Goal: Check status: Check status

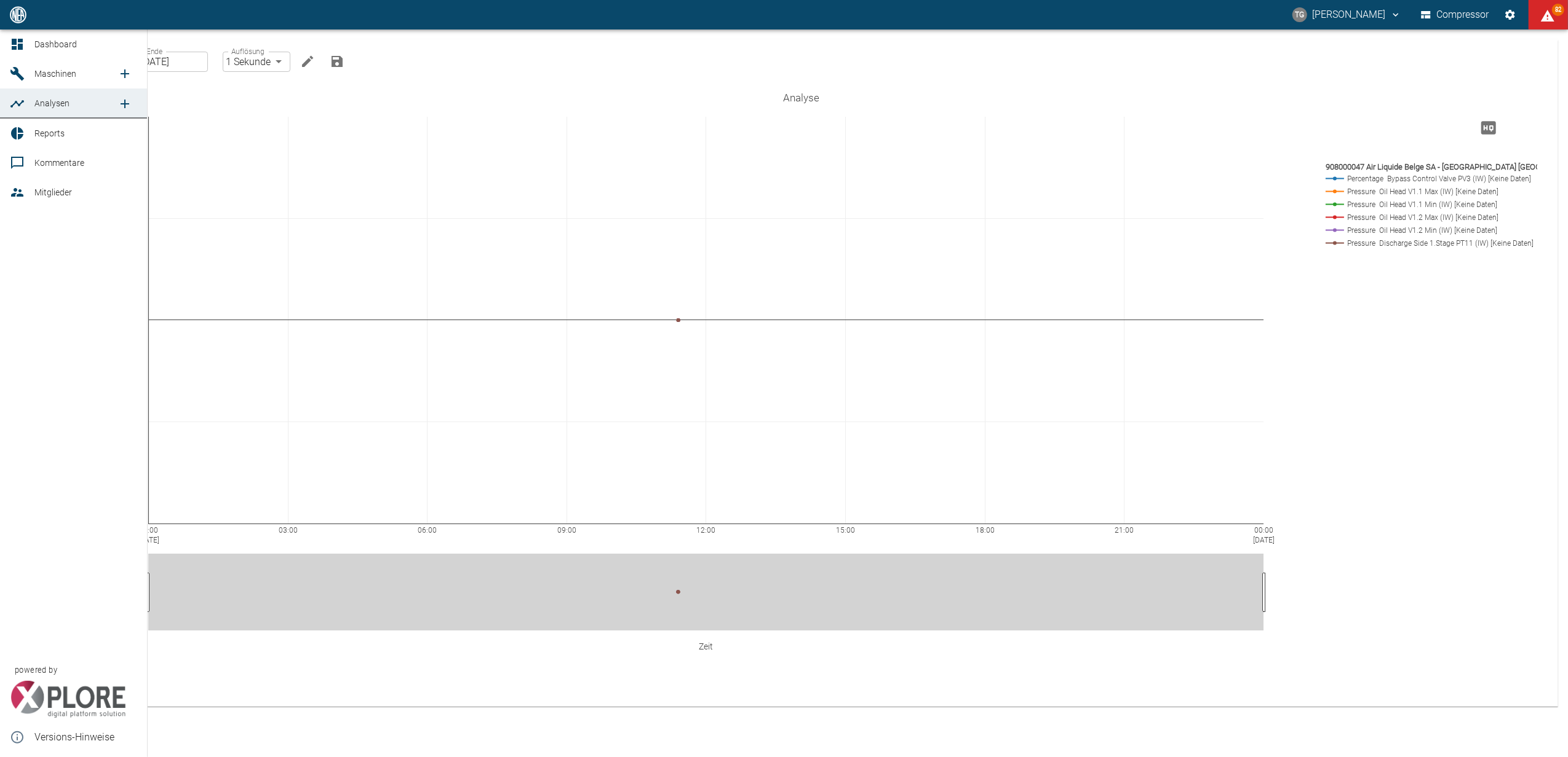
click at [8, 42] on link "Dashboard" at bounding box center [73, 44] width 147 height 30
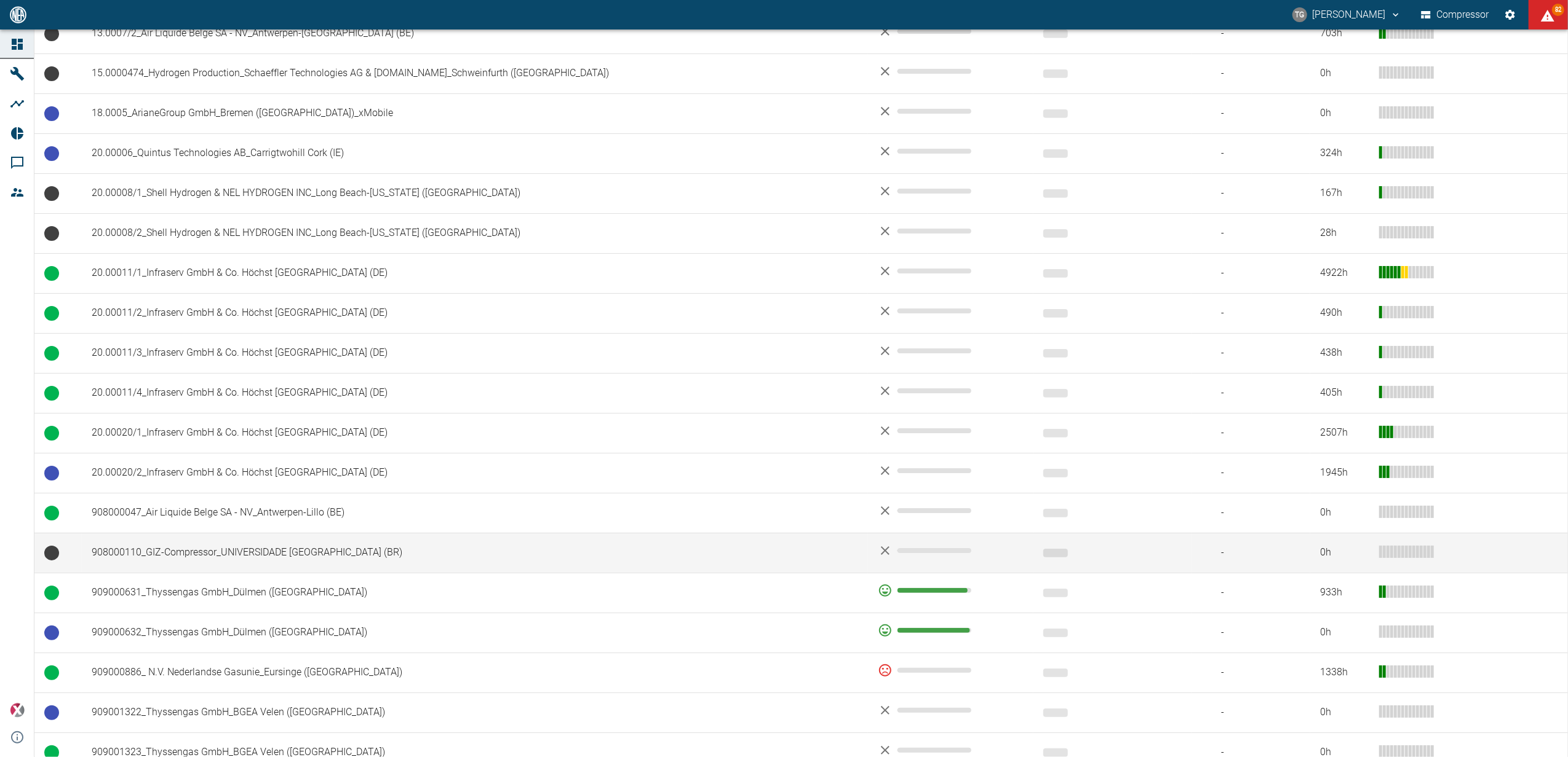
scroll to position [738, 0]
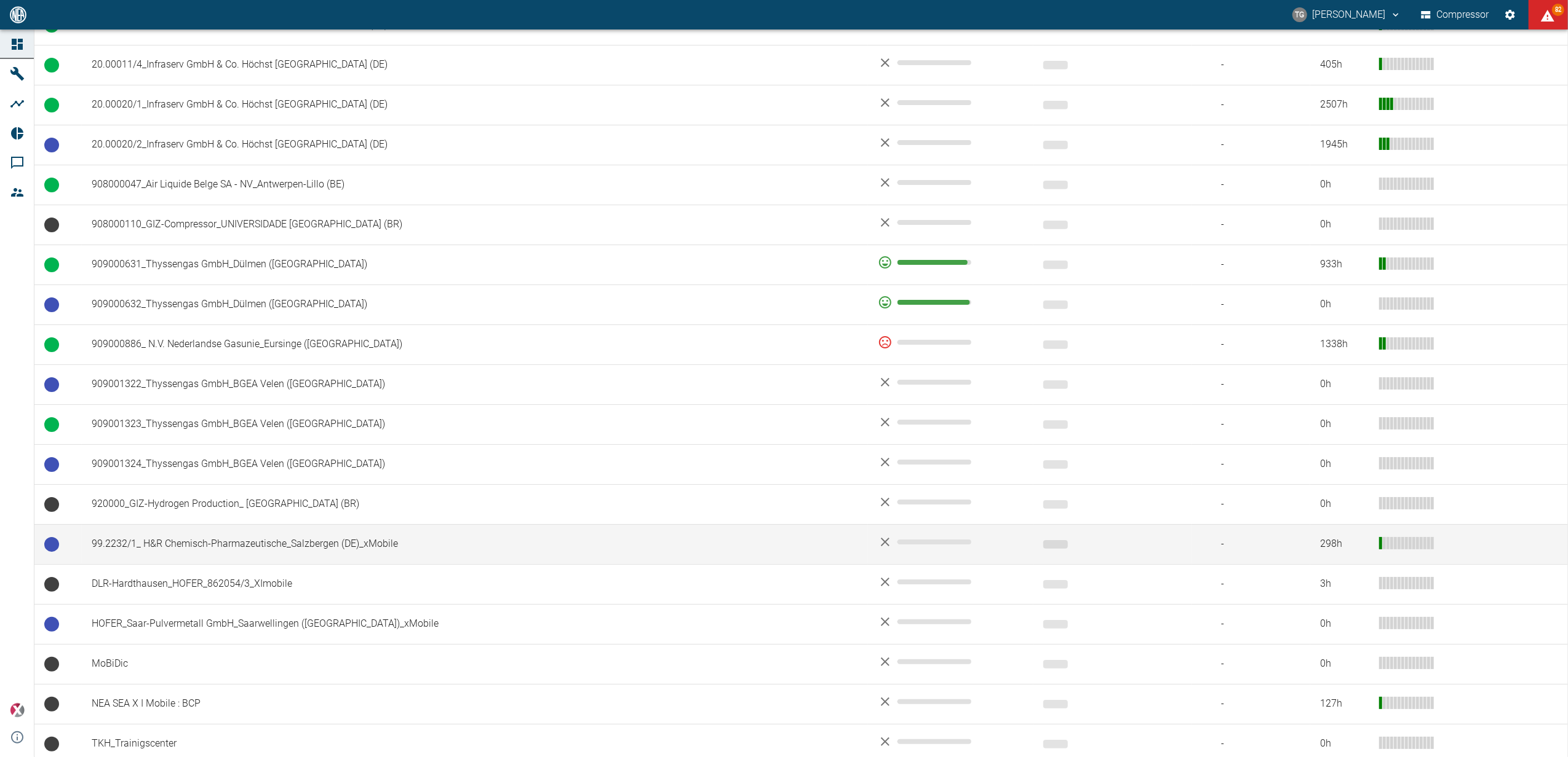
click at [134, 546] on td "99.2232/1_ H&R Chemisch-Pharmazeutische_Salzbergen (DE)_xMobile" at bounding box center [475, 544] width 786 height 40
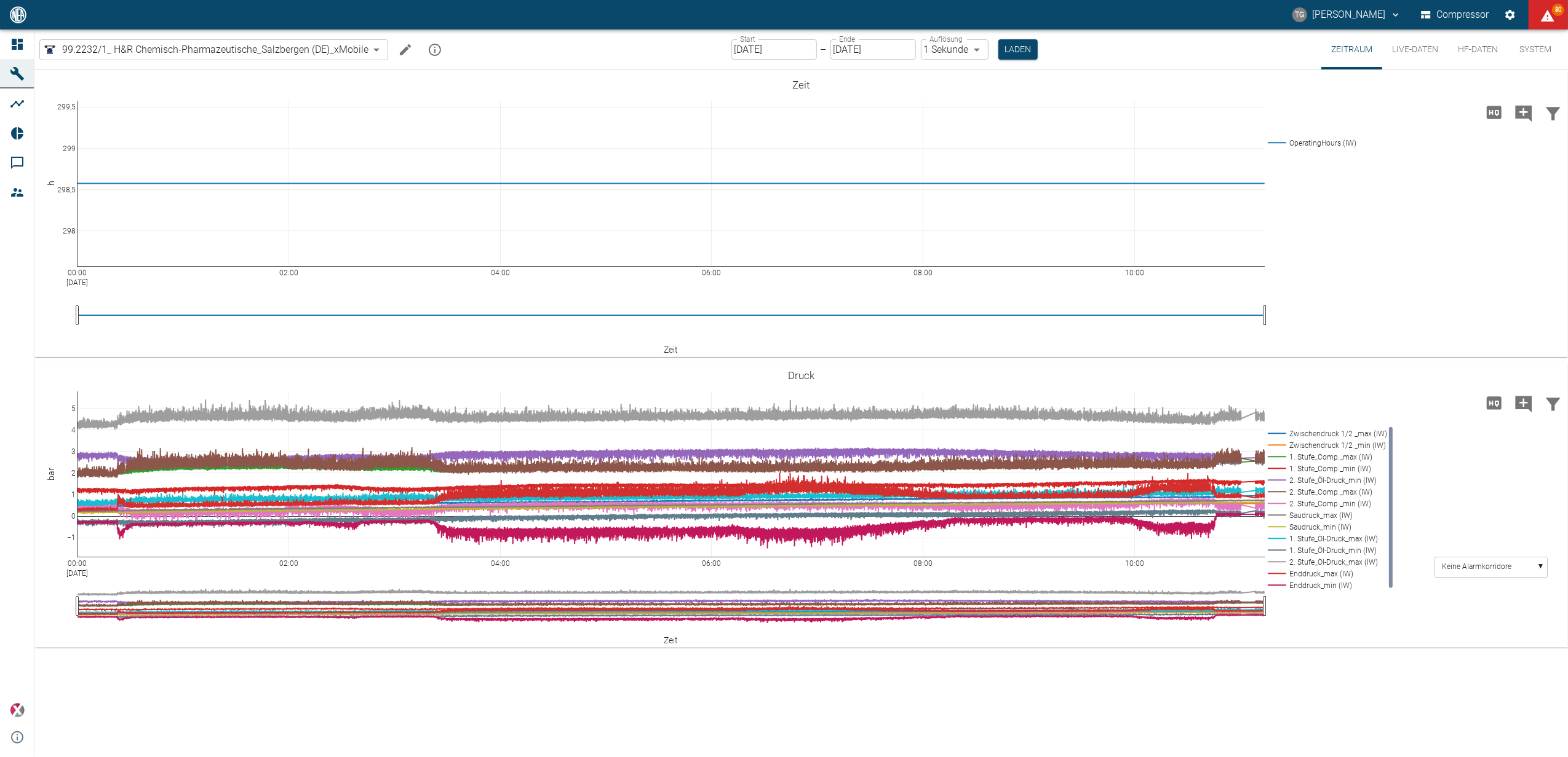
click at [795, 54] on input "[DATE]" at bounding box center [774, 49] width 85 height 20
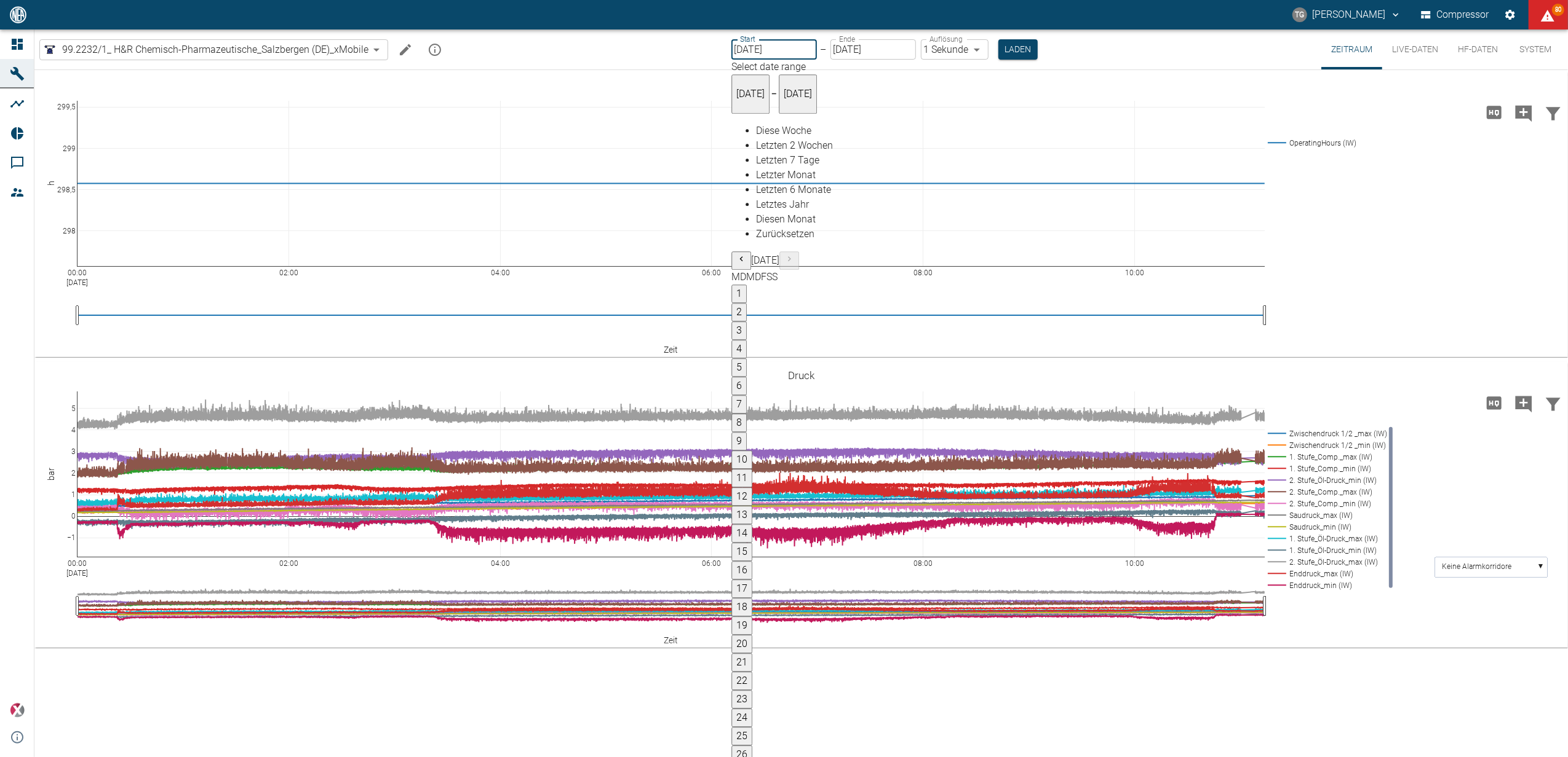
type input "[DATE]"
type input "2min"
type input "[DATE]"
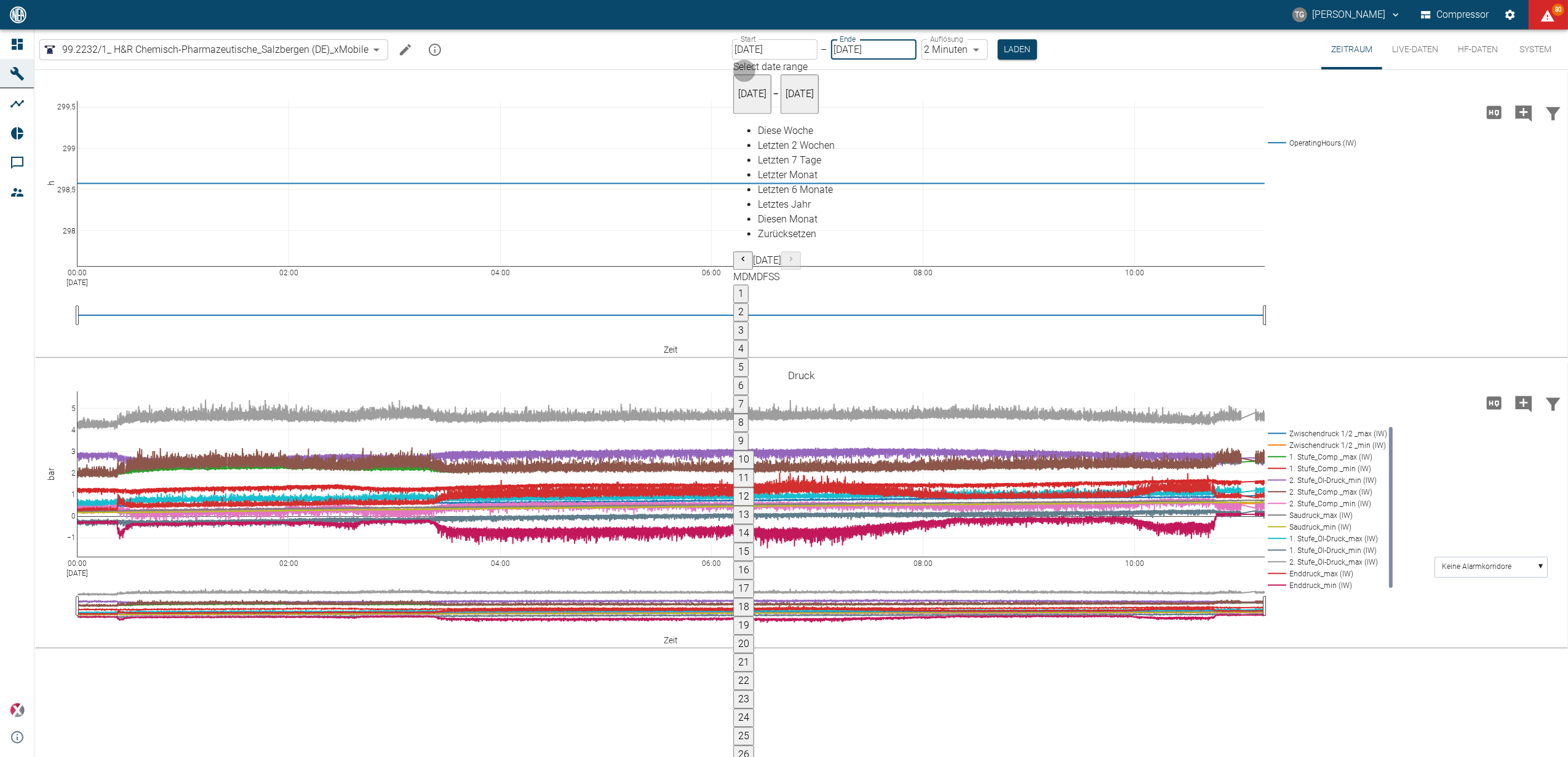
type input "1sec"
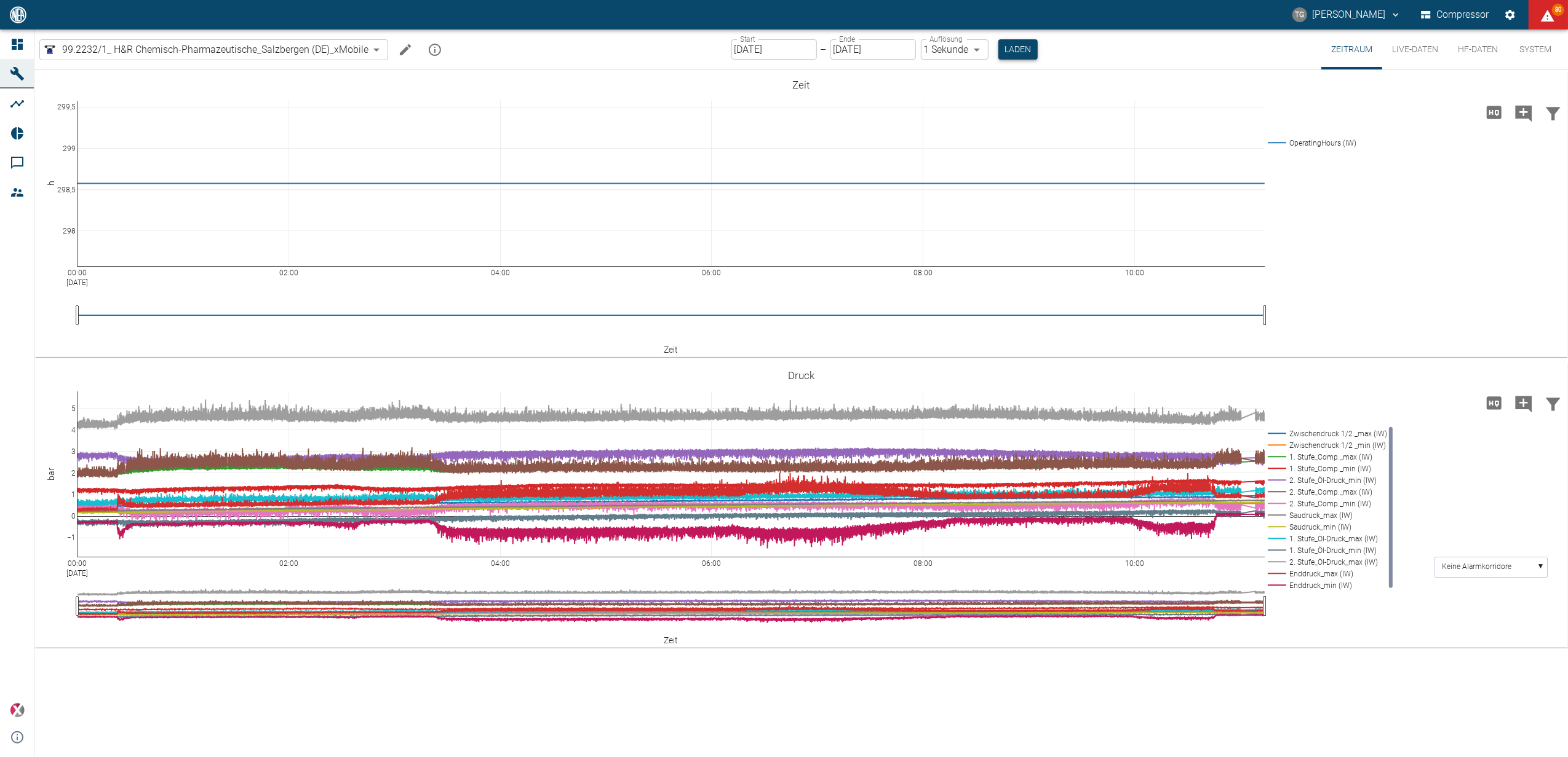
click at [1005, 45] on button "Laden" at bounding box center [1017, 49] width 40 height 20
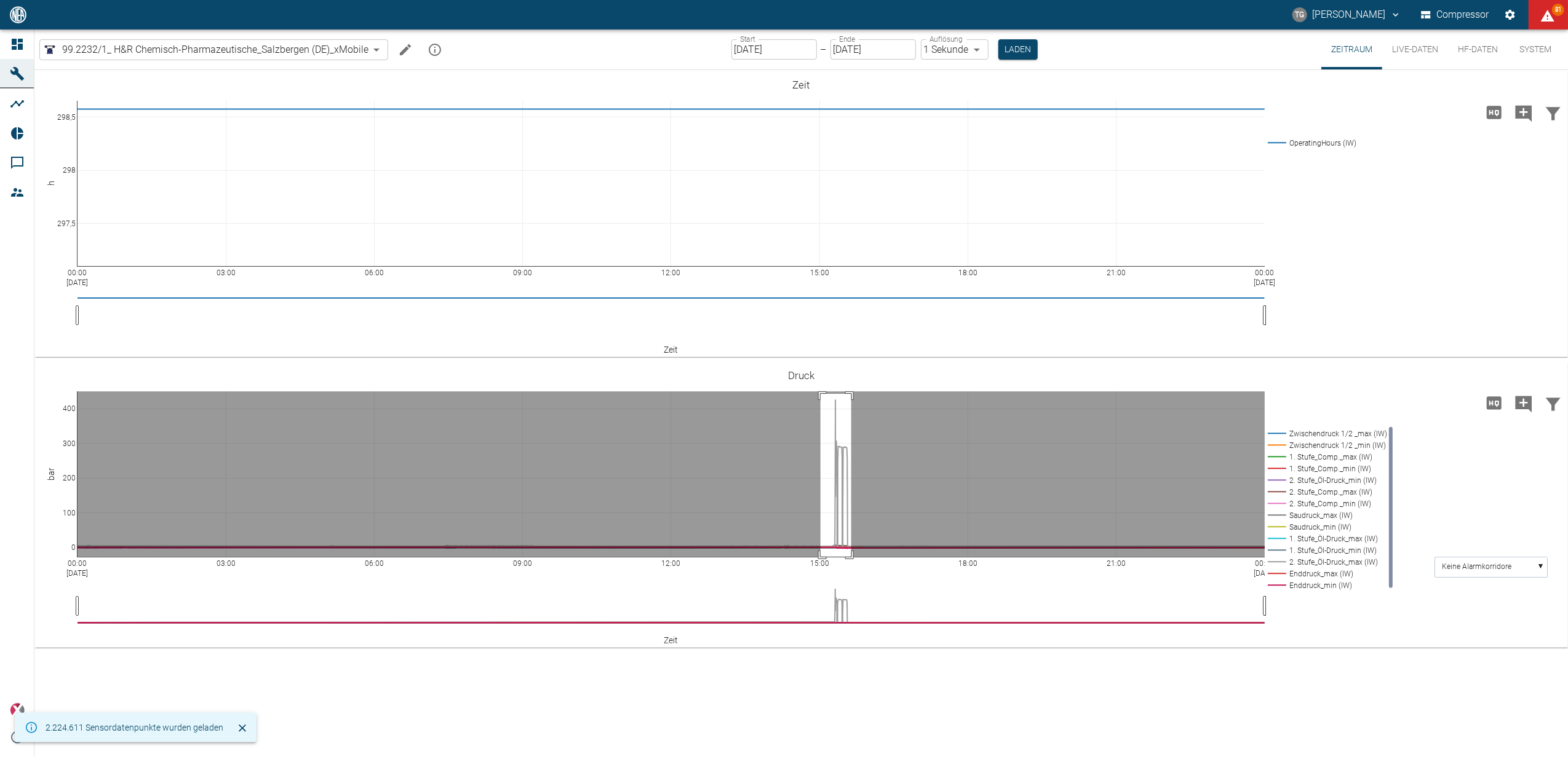
drag, startPoint x: 820, startPoint y: 394, endPoint x: 851, endPoint y: 559, distance: 167.9
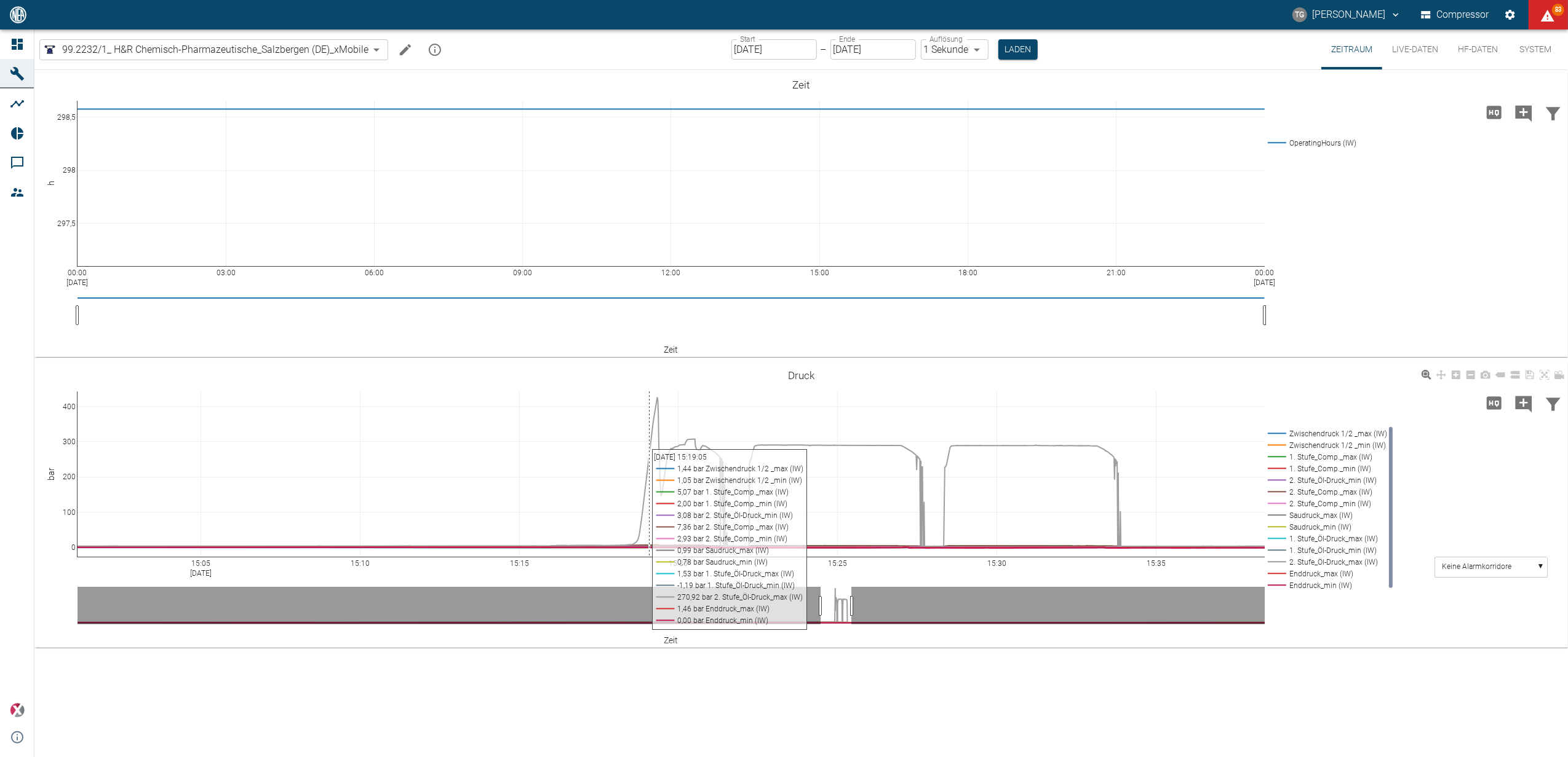
drag, startPoint x: 642, startPoint y: 391, endPoint x: 649, endPoint y: 404, distance: 14.8
click at [649, 404] on div "15:05 [DATE] 15:10 15:15 15:20 15:25 15:30 15:35 0 100 200 300 400 Zwischendruc…" at bounding box center [801, 505] width 1533 height 276
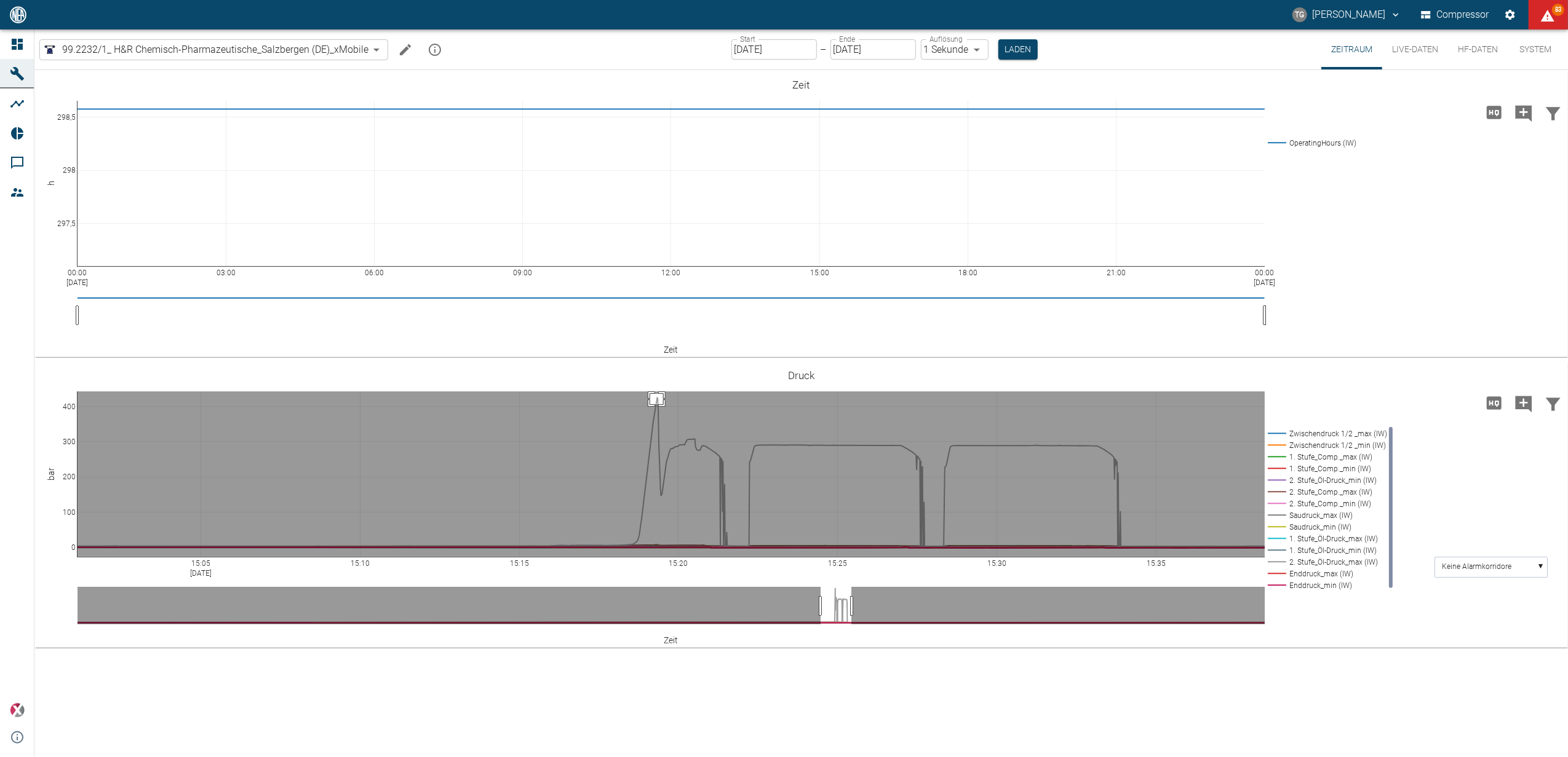
drag, startPoint x: 650, startPoint y: 394, endPoint x: 663, endPoint y: 405, distance: 17.0
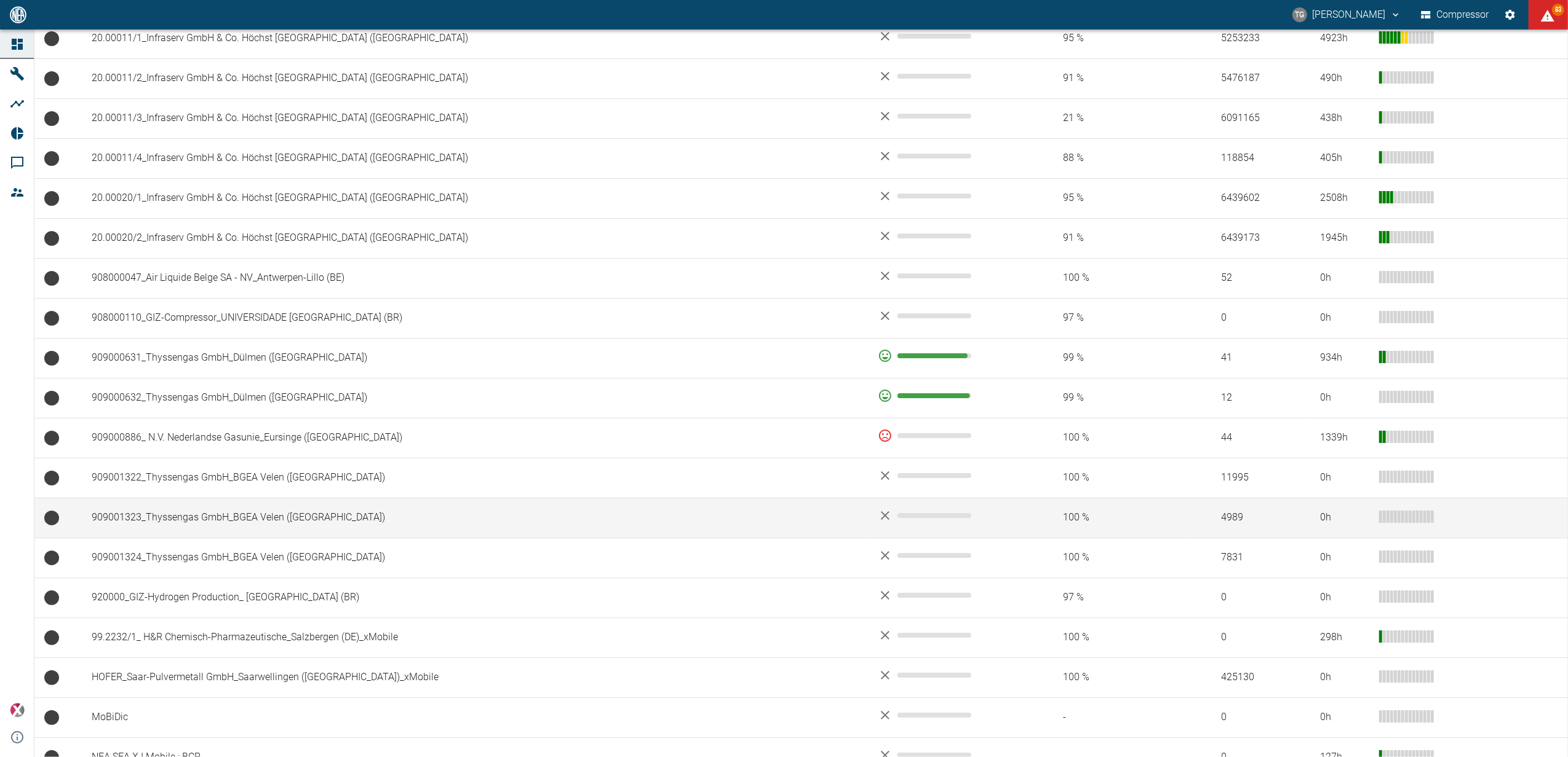
scroll to position [712, 0]
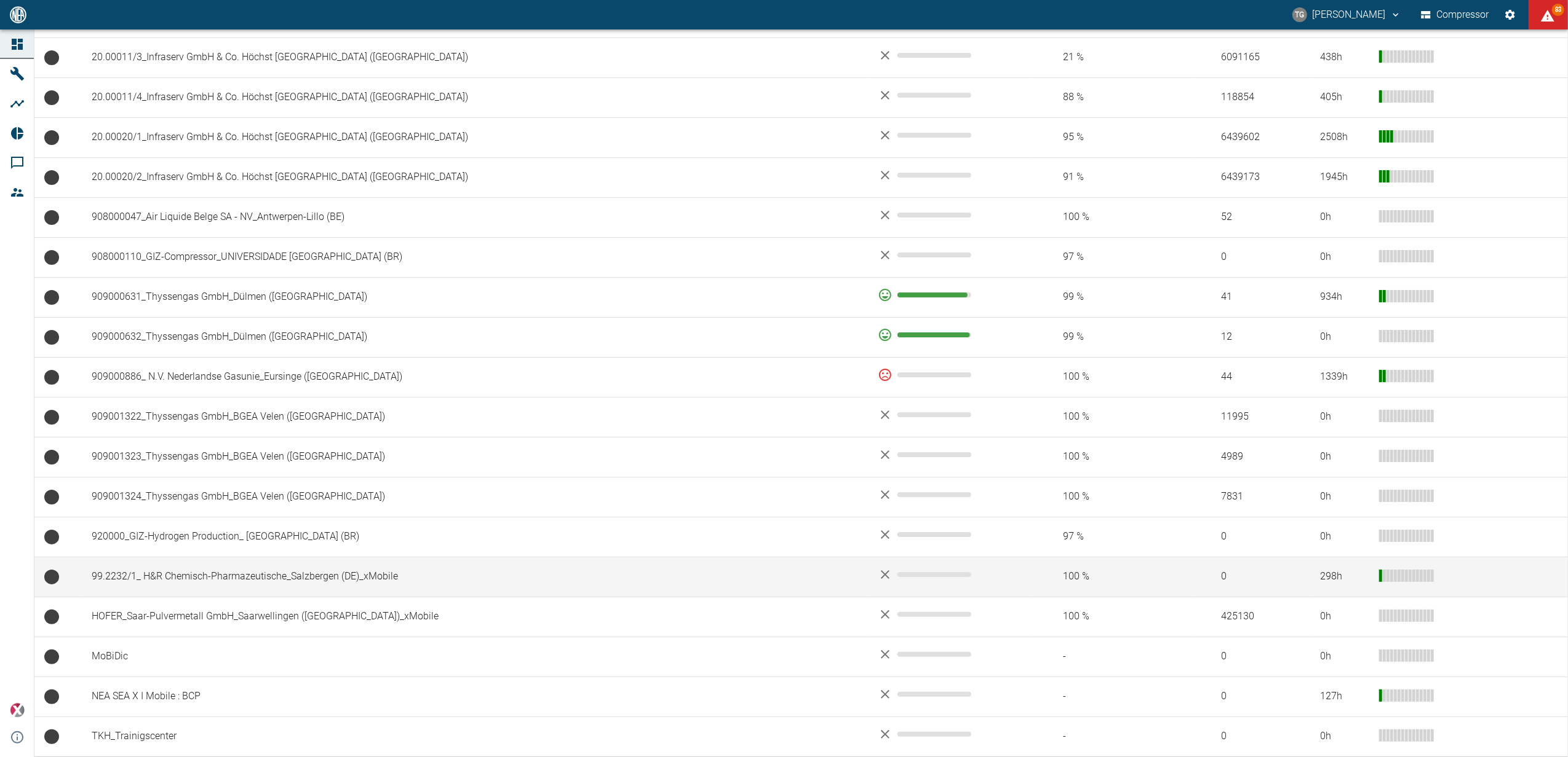
click at [187, 569] on td "99.2232/1_ H&R Chemisch-Pharmazeutische_Salzbergen (DE)_xMobile" at bounding box center [475, 576] width 786 height 40
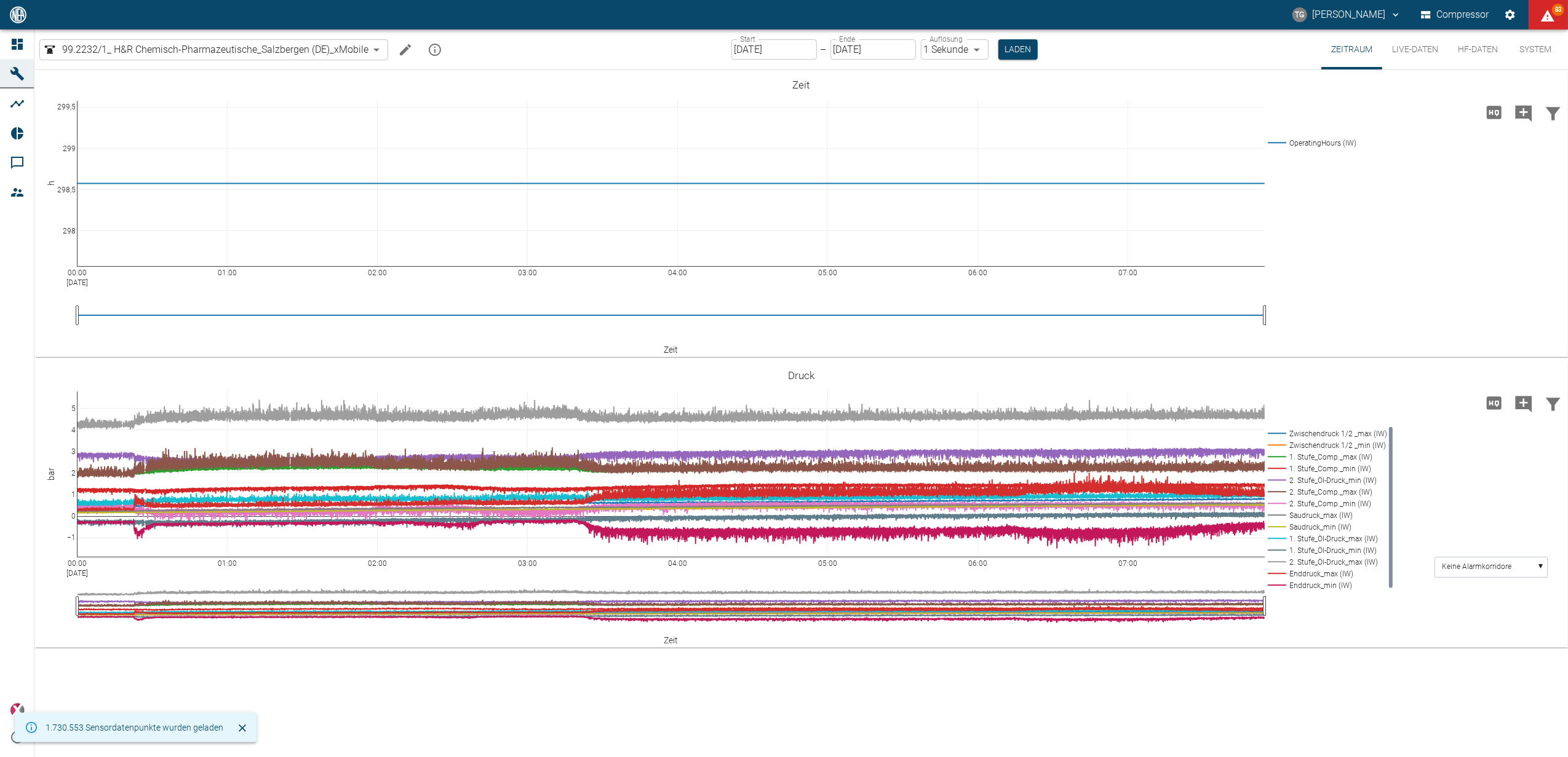
click at [1405, 42] on button "Live-Daten" at bounding box center [1415, 49] width 66 height 40
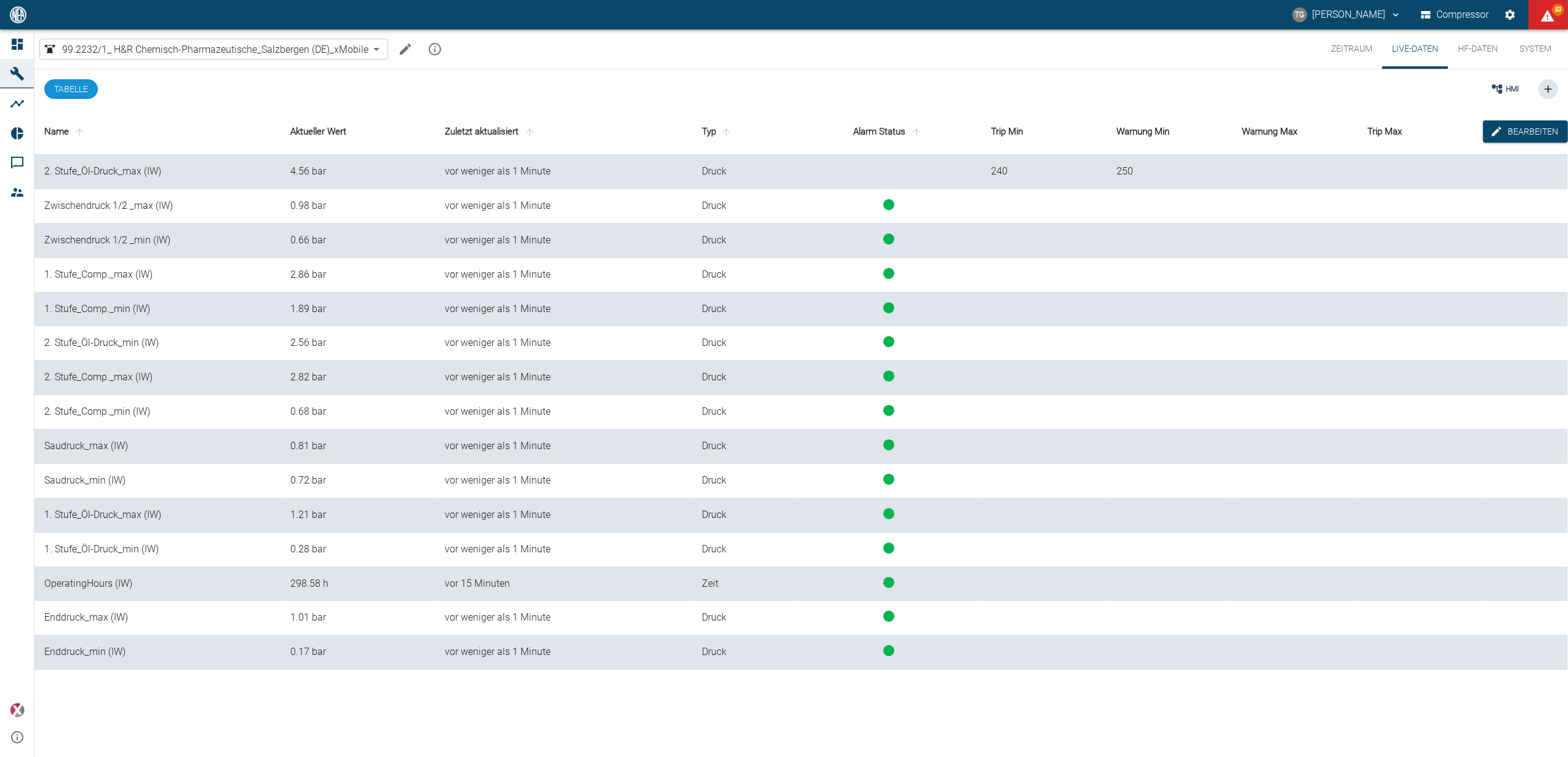
click at [1345, 47] on button "Zeitraum" at bounding box center [1352, 49] width 61 height 40
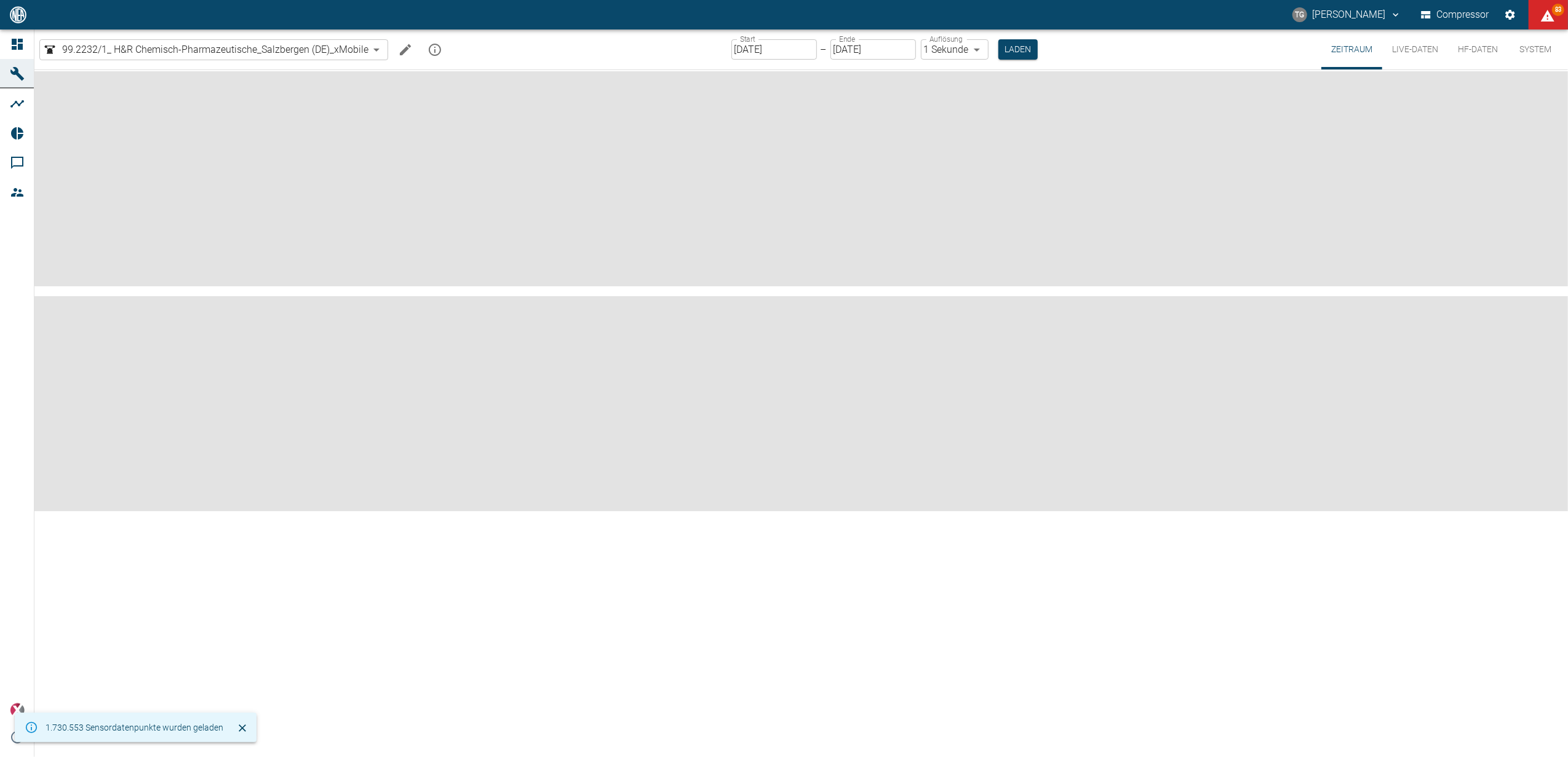
click at [761, 36] on div "Start [DATE] Start – Ende [DATE] Ende Auflösung 1 Sekunde 1sec Auflösung Laden" at bounding box center [884, 49] width 306 height 40
click at [755, 55] on input "[DATE]" at bounding box center [774, 49] width 85 height 20
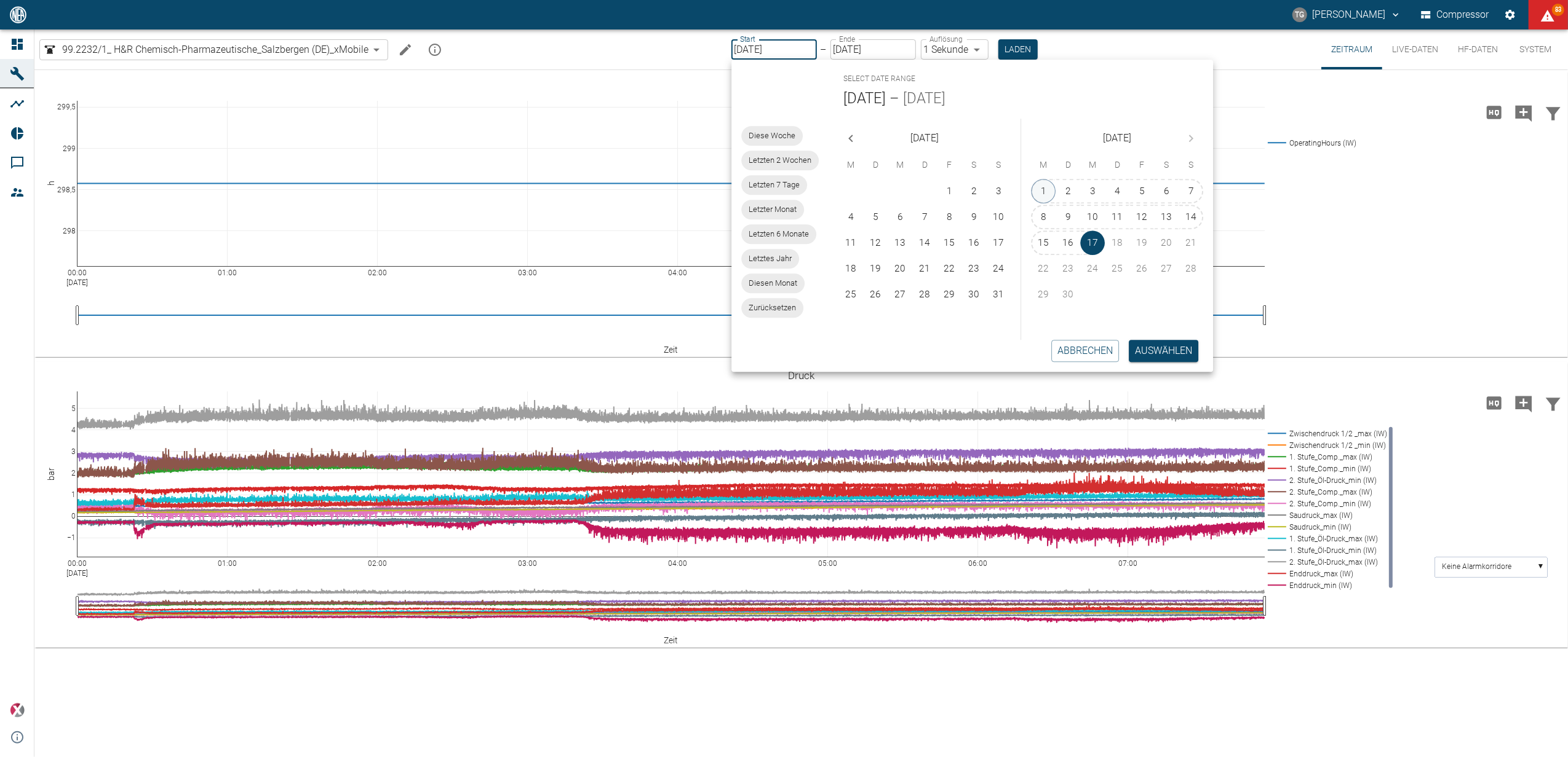
click at [1046, 188] on button "1" at bounding box center [1043, 190] width 24 height 24
type input "01.09.2025"
type input "2min"
click at [1149, 348] on button "Auswählen" at bounding box center [1165, 350] width 70 height 22
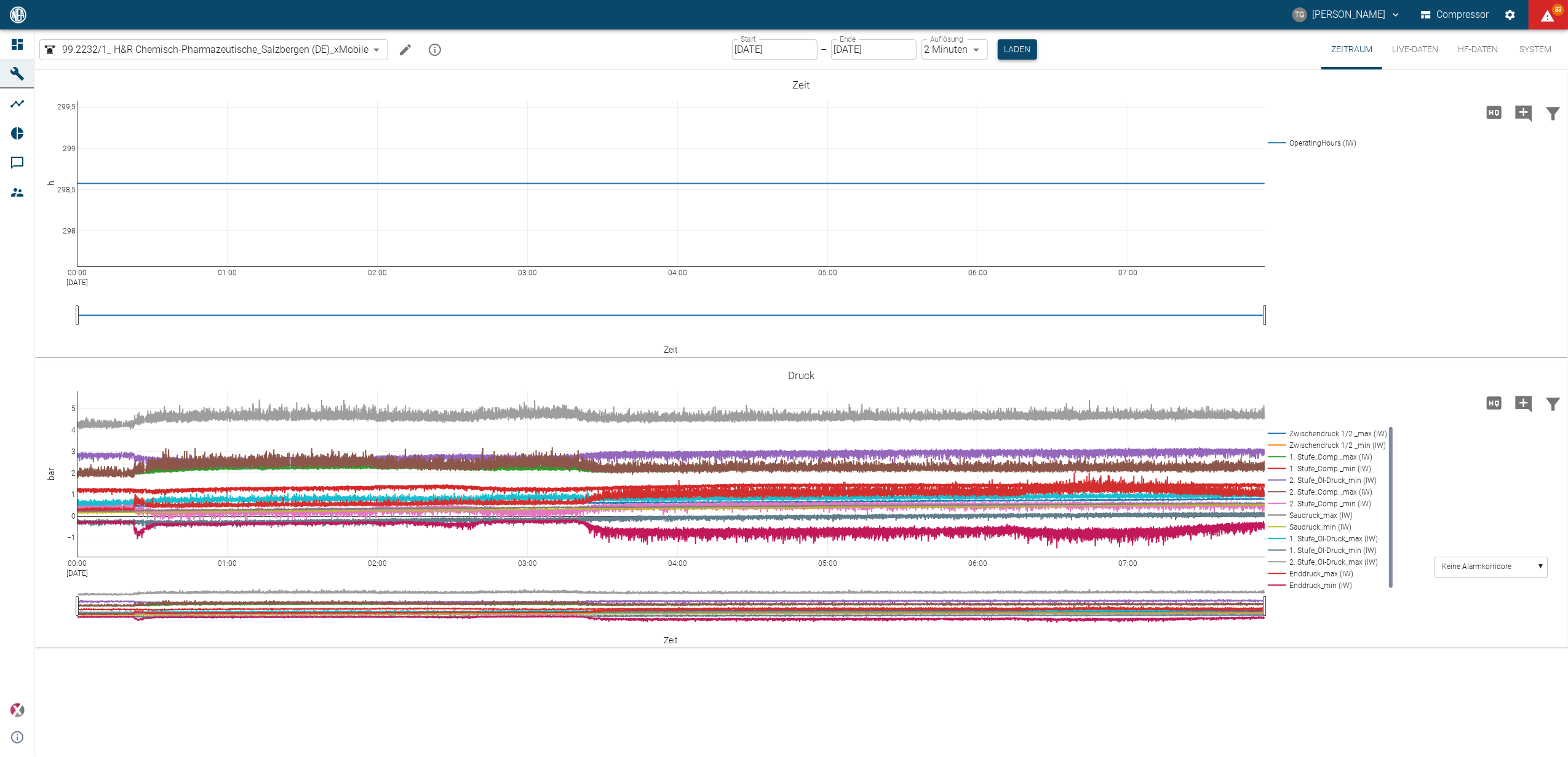
click at [1007, 43] on button "Laden" at bounding box center [1017, 49] width 40 height 20
